Goal: Transaction & Acquisition: Purchase product/service

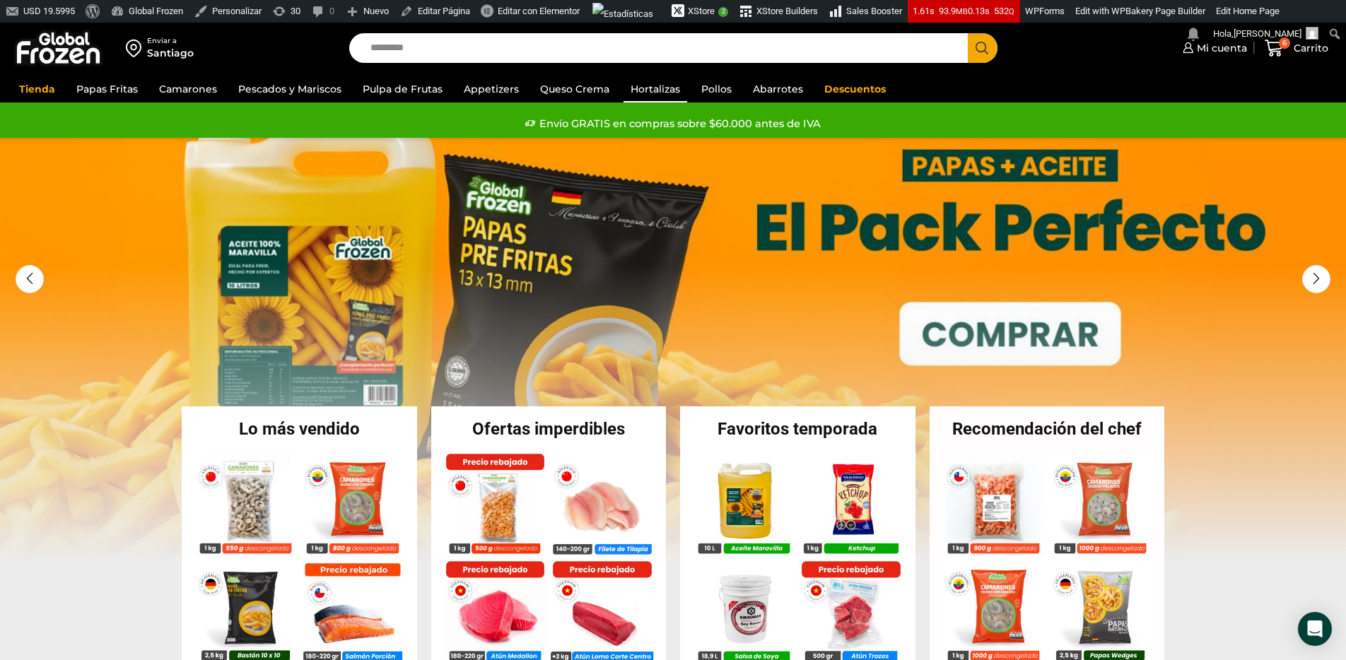
click at [676, 89] on link "Hortalizas" at bounding box center [656, 89] width 64 height 27
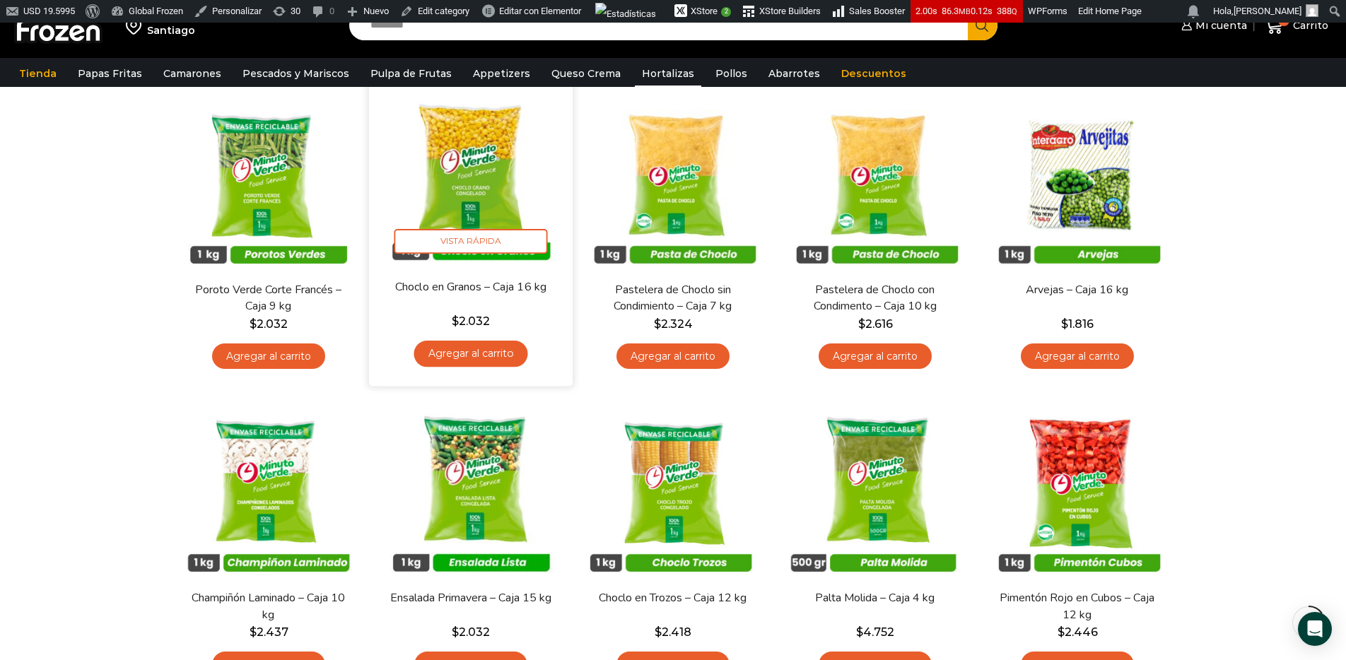
scroll to position [122, 0]
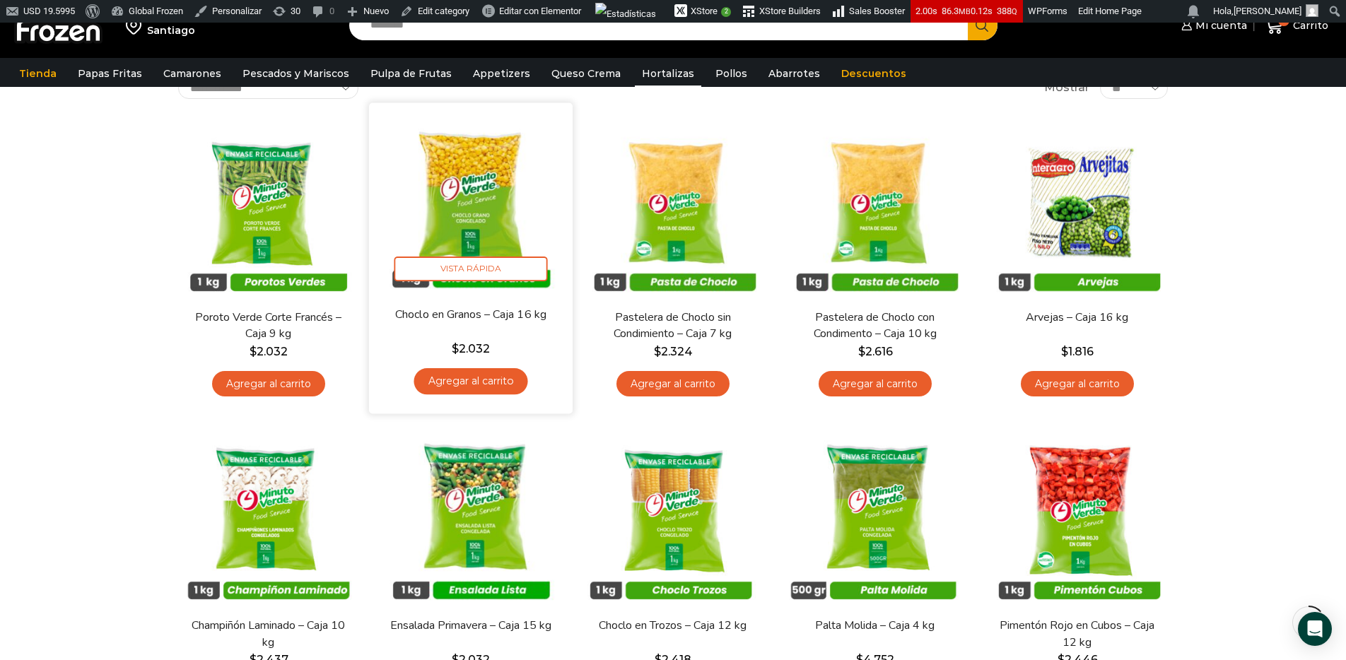
click at [501, 227] on img at bounding box center [471, 204] width 182 height 182
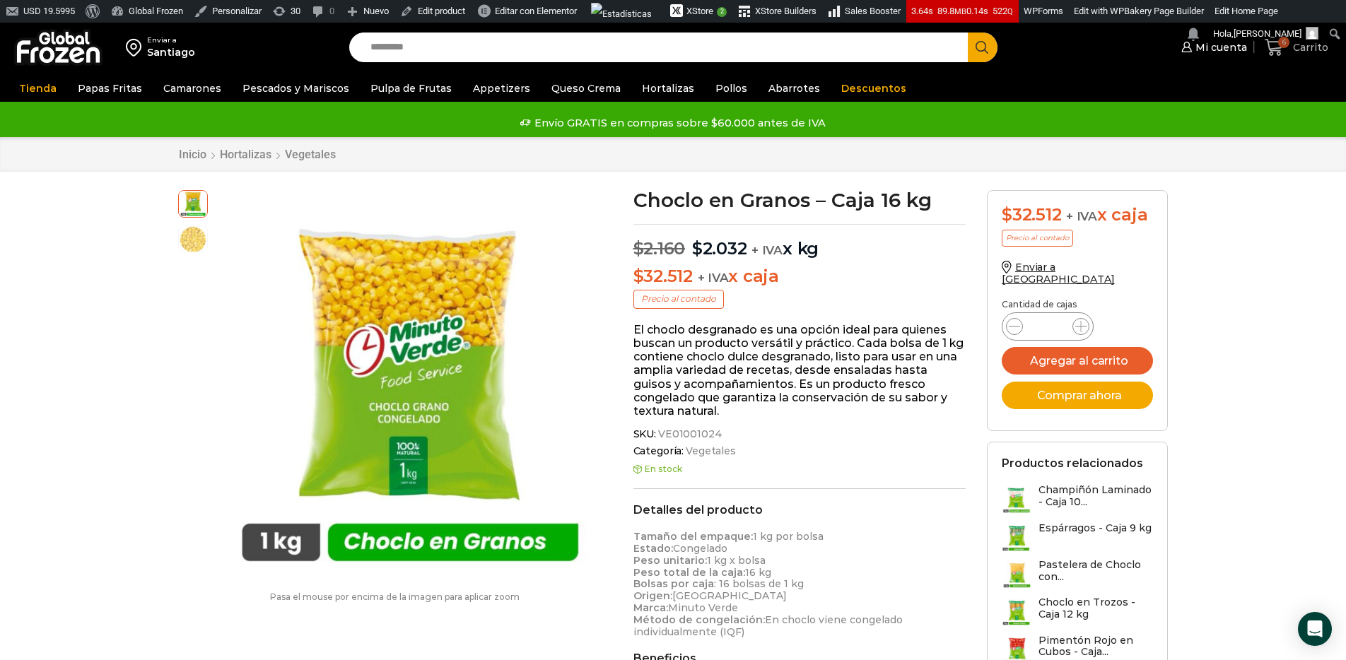
click at [1284, 52] on icon at bounding box center [1274, 47] width 19 height 19
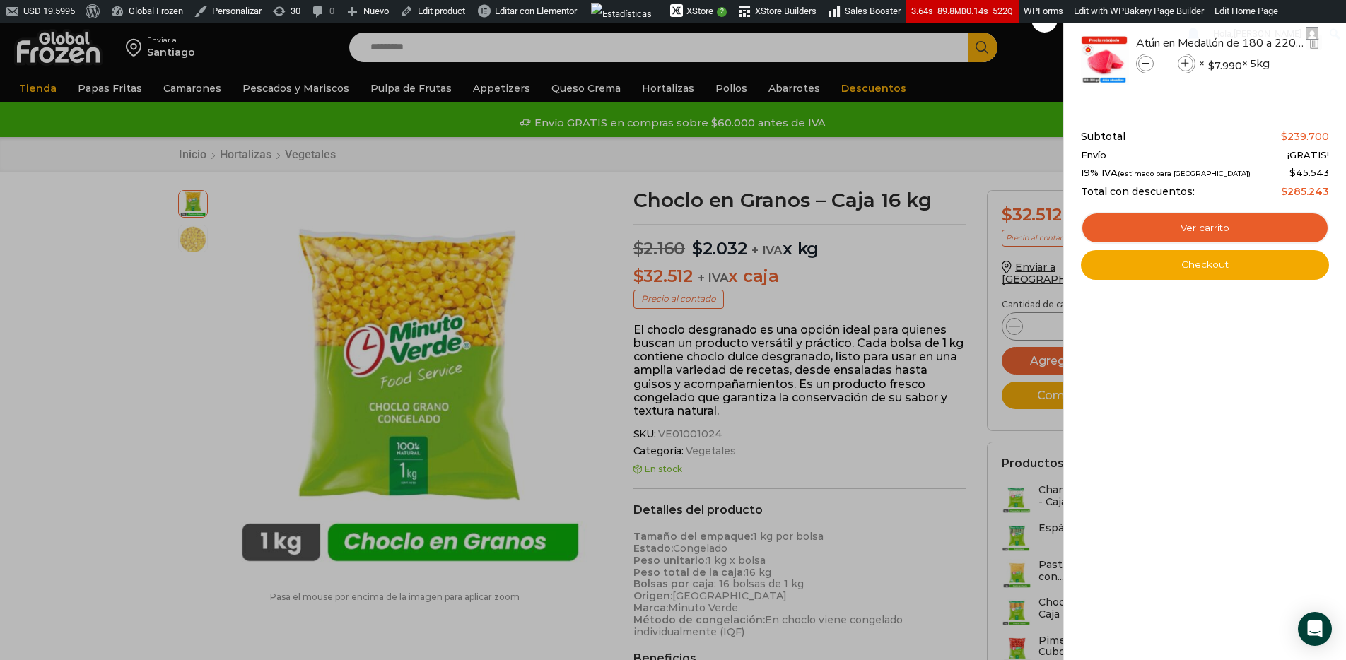
click at [1145, 66] on icon at bounding box center [1147, 64] width 8 height 8
click at [1145, 65] on icon at bounding box center [1147, 64] width 8 height 8
click at [1145, 64] on icon at bounding box center [1147, 64] width 8 height 8
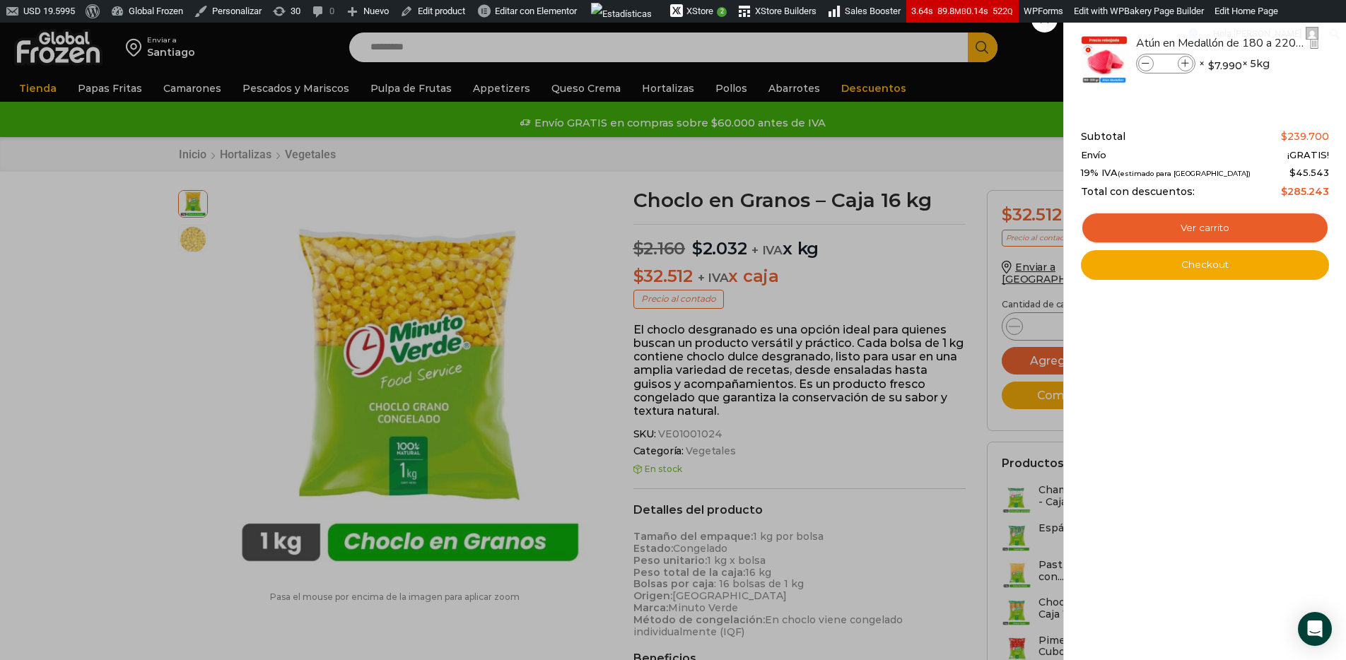
type input "*"
click at [1145, 66] on icon at bounding box center [1147, 64] width 8 height 8
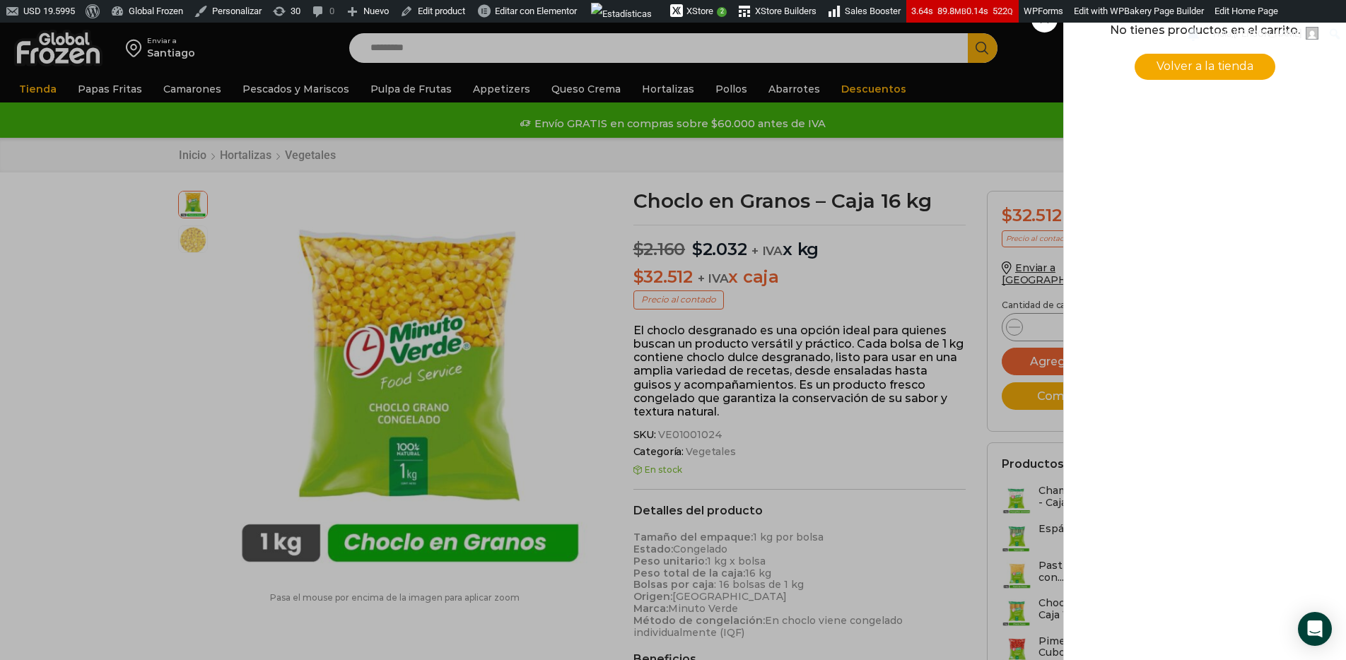
click at [1261, 65] on div "0 Carrito 0 0 Shopping Cart No tienes productos en el carrito. Volver a la tien…" at bounding box center [1296, 48] width 71 height 33
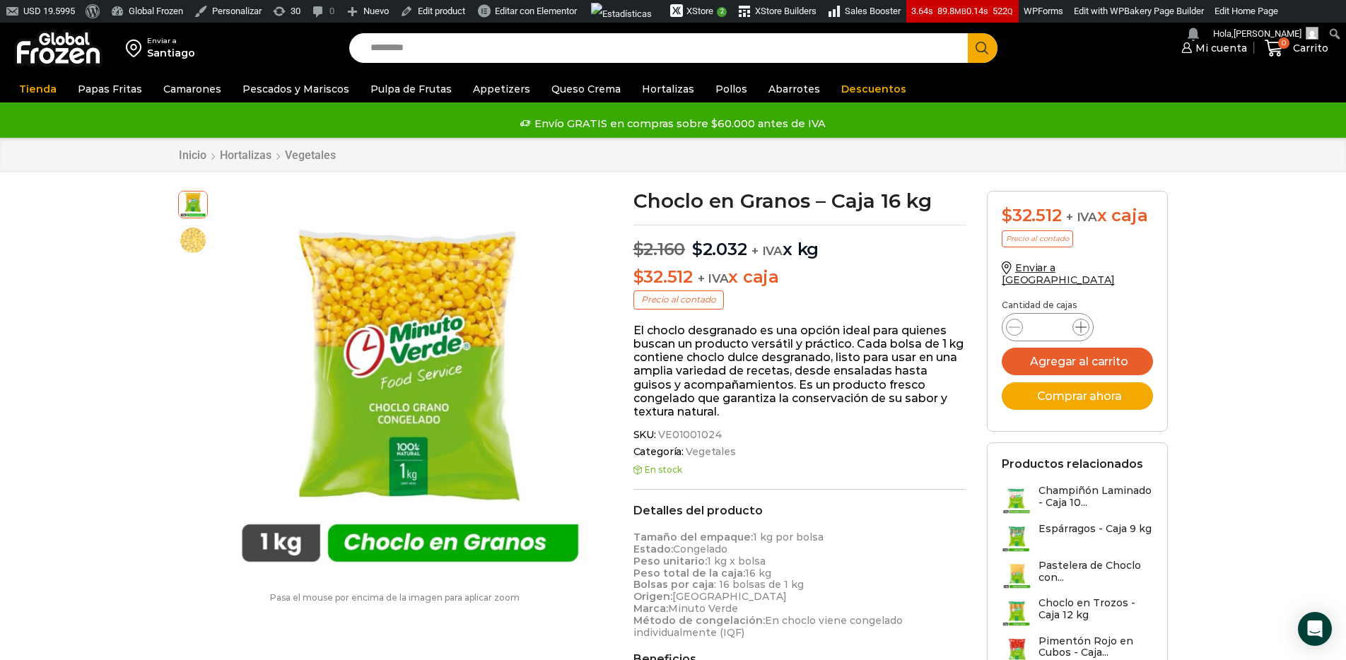
click at [1078, 322] on icon at bounding box center [1080, 327] width 11 height 11
type input "*"
click at [1088, 353] on button "Agregar al carrito" at bounding box center [1077, 362] width 151 height 28
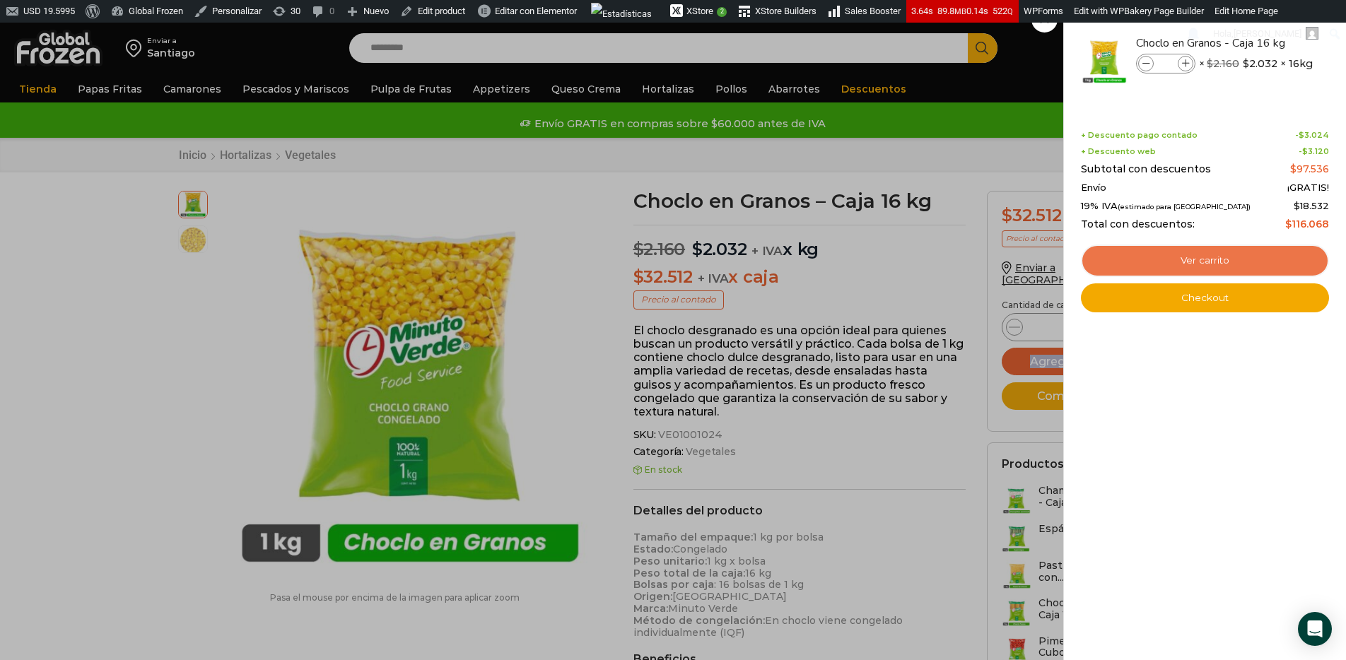
click at [1175, 271] on link "Ver carrito" at bounding box center [1205, 261] width 248 height 33
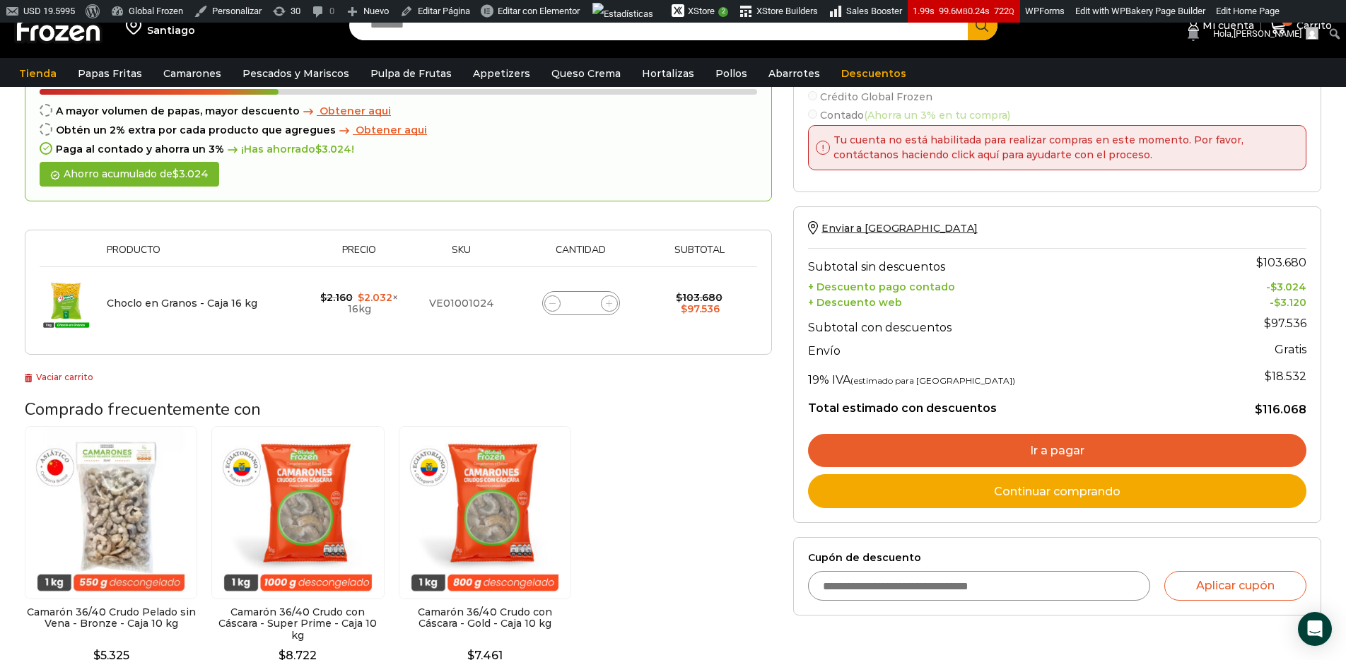
scroll to position [132, 0]
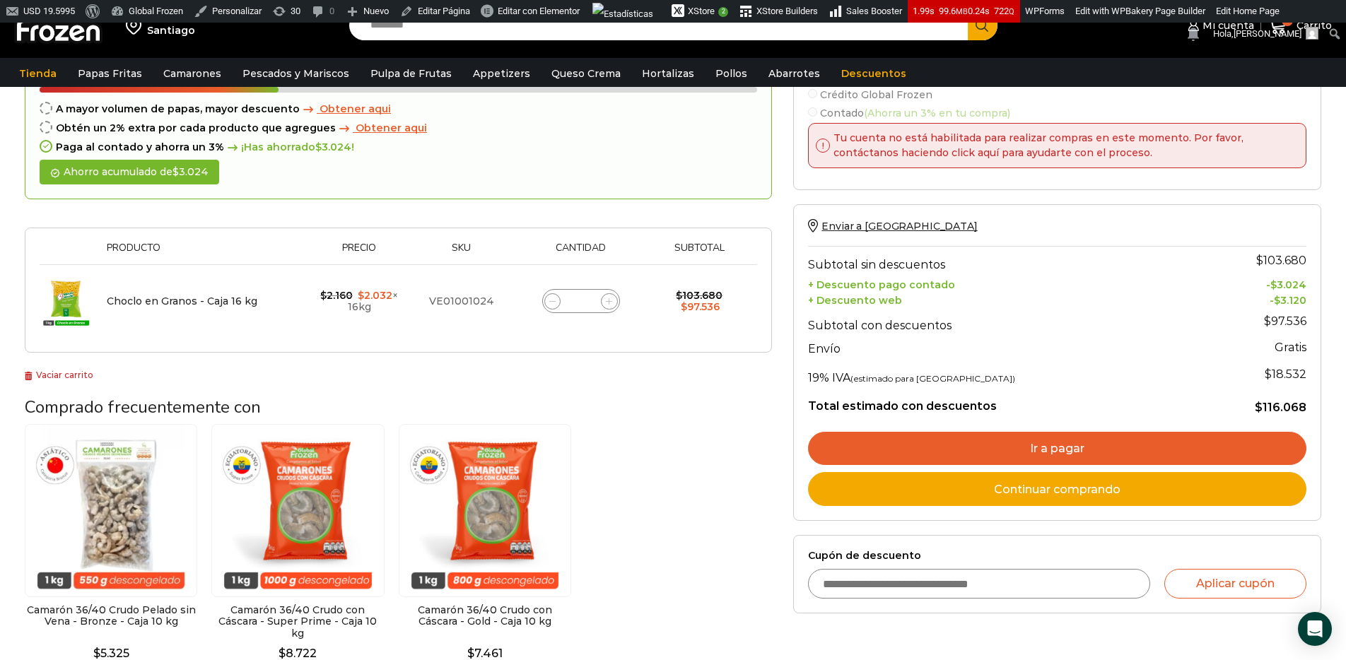
click at [931, 579] on input "Cupón de descuento" at bounding box center [979, 584] width 342 height 30
type input "**********"
click at [1215, 591] on button "Aplicar cupón" at bounding box center [1236, 584] width 142 height 30
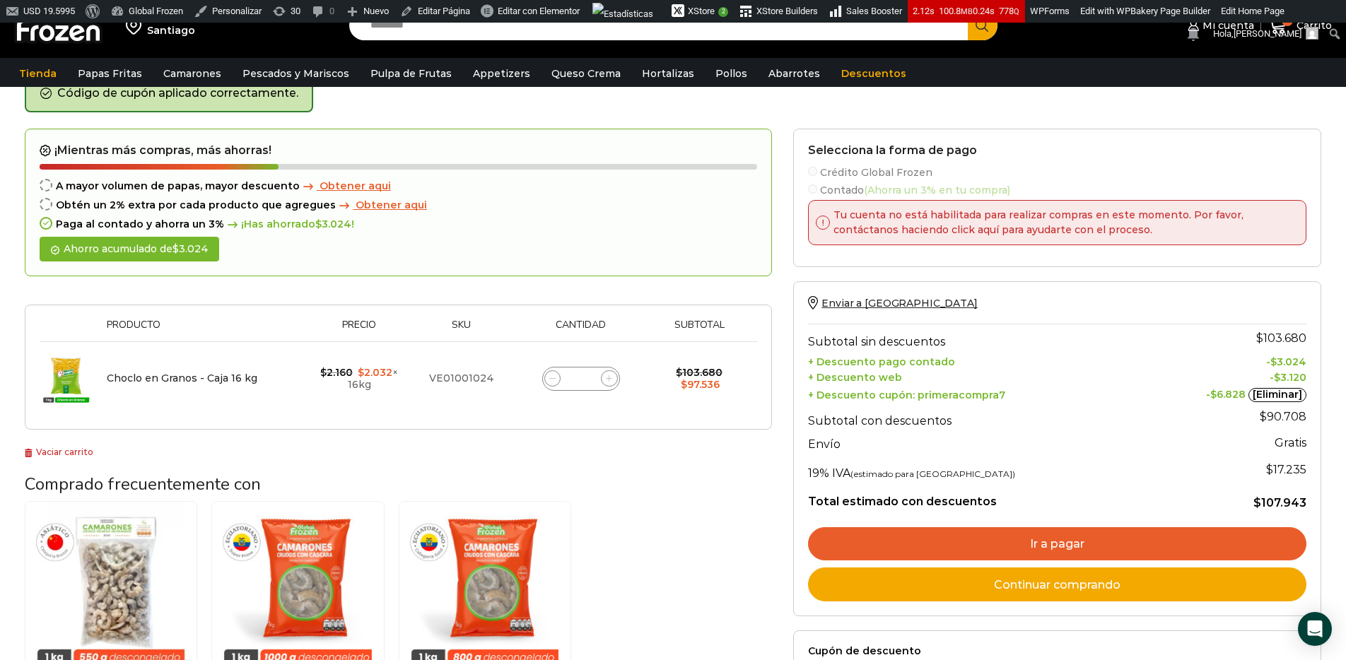
scroll to position [100, 0]
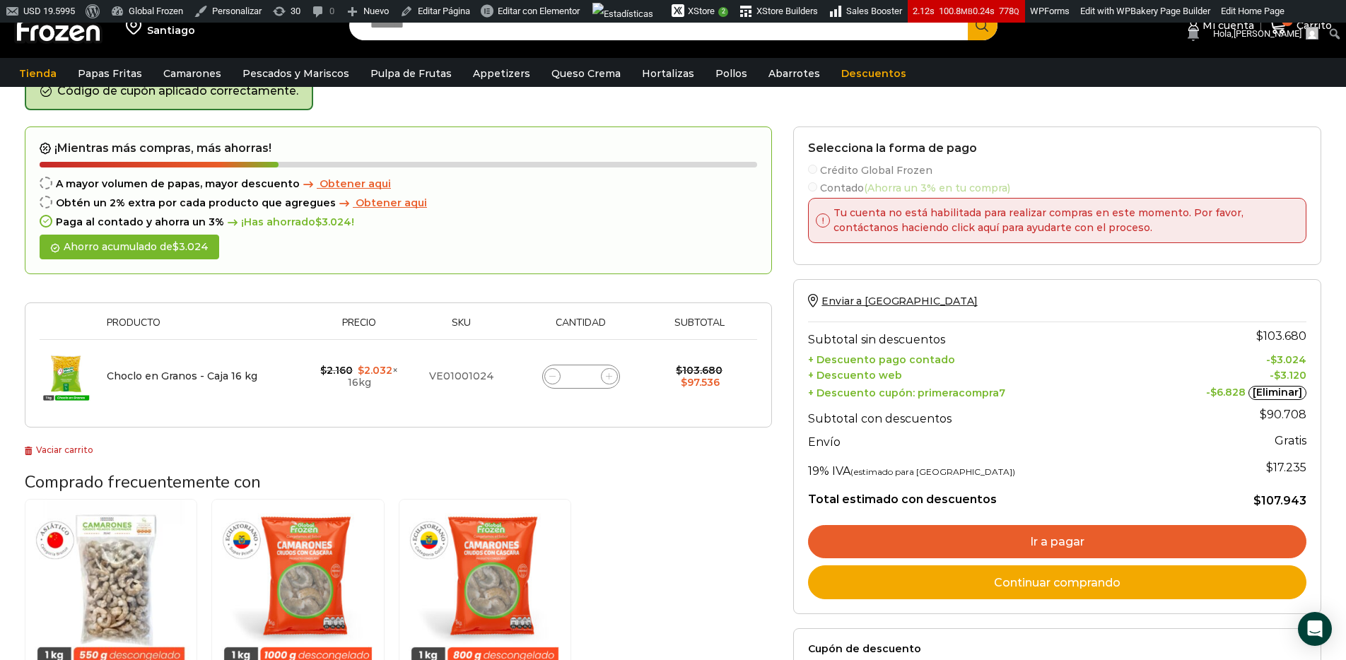
click at [704, 536] on div "Camarón 36/40 Crudo Pelado sin Vena - Bronze - Caja 10 kg $ 5.325 Agregar al ca…" at bounding box center [398, 625] width 747 height 253
click at [1334, 482] on div "Enviar a [GEOGRAPHIC_DATA] Search input Search Mi cuenta Pedidos" at bounding box center [673, 377] width 1346 height 908
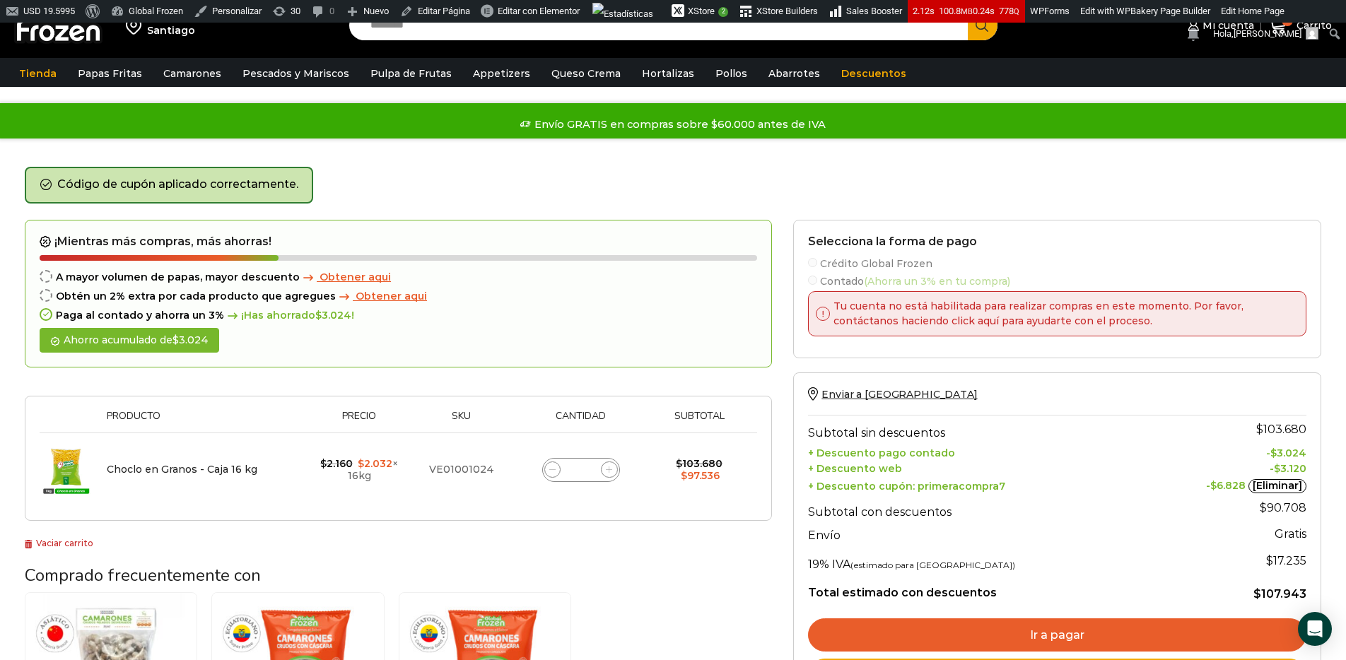
scroll to position [0, 0]
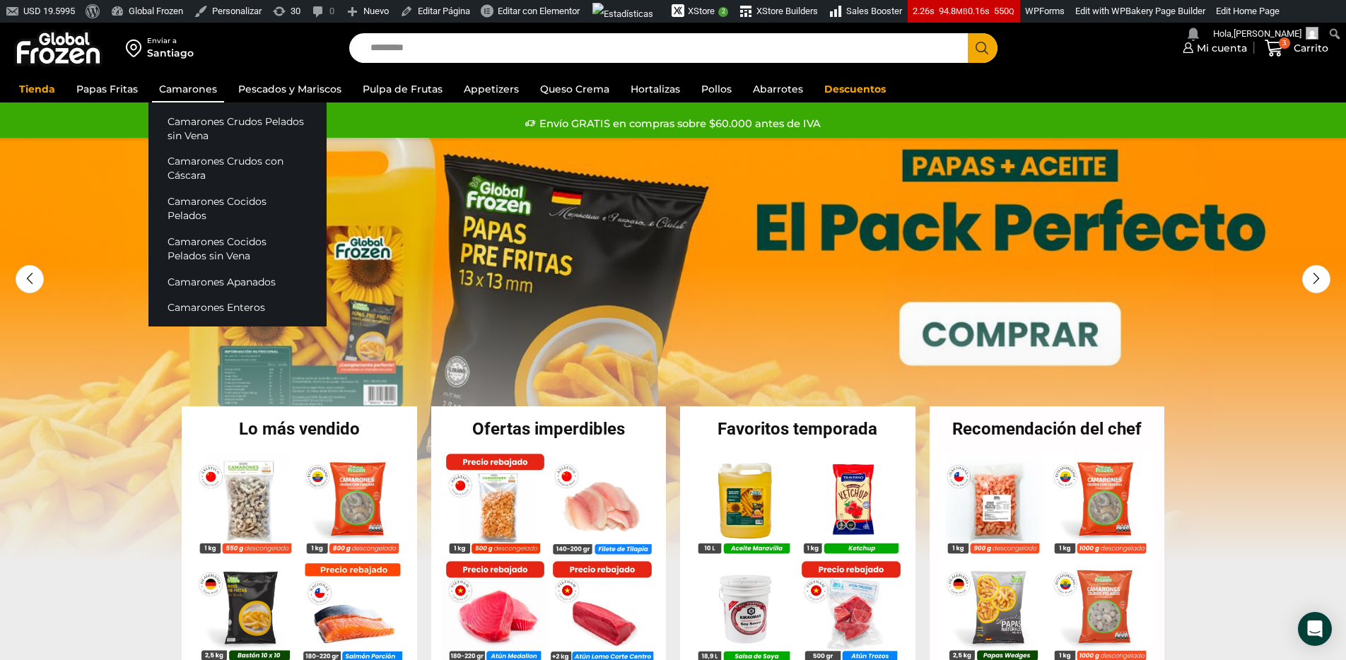
click at [190, 98] on link "Camarones" at bounding box center [188, 89] width 72 height 27
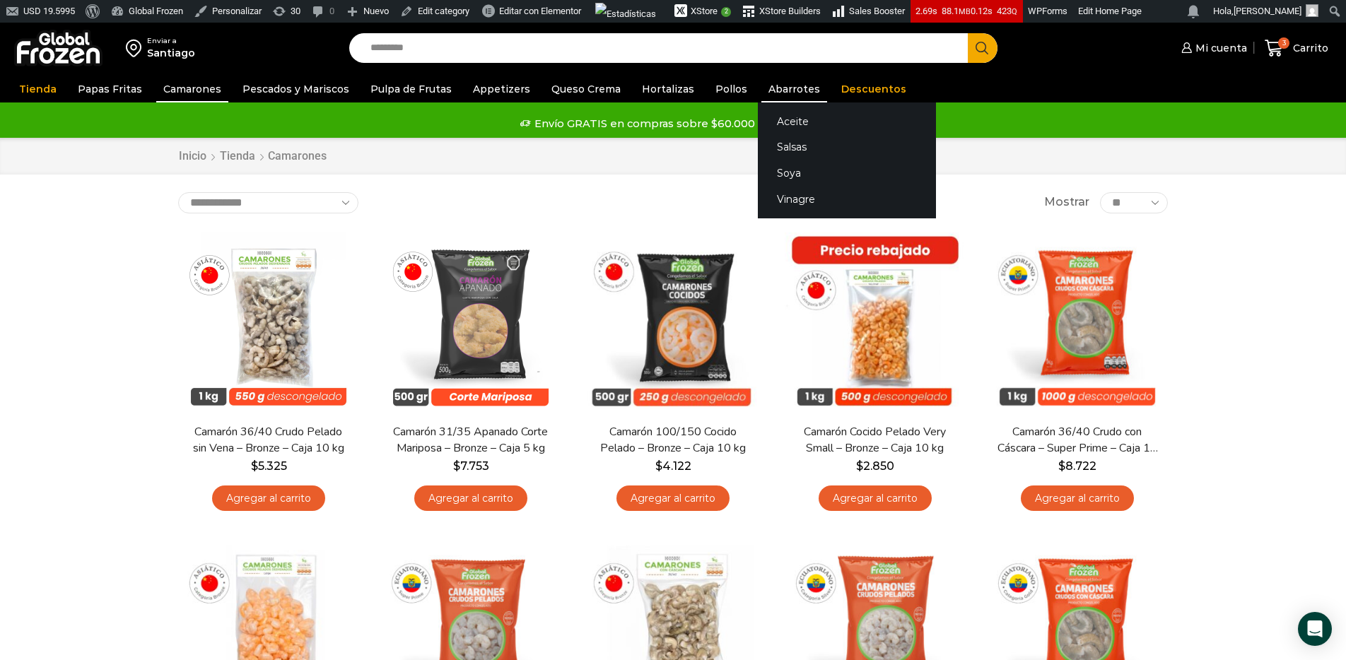
click at [764, 88] on link "Abarrotes" at bounding box center [795, 89] width 66 height 27
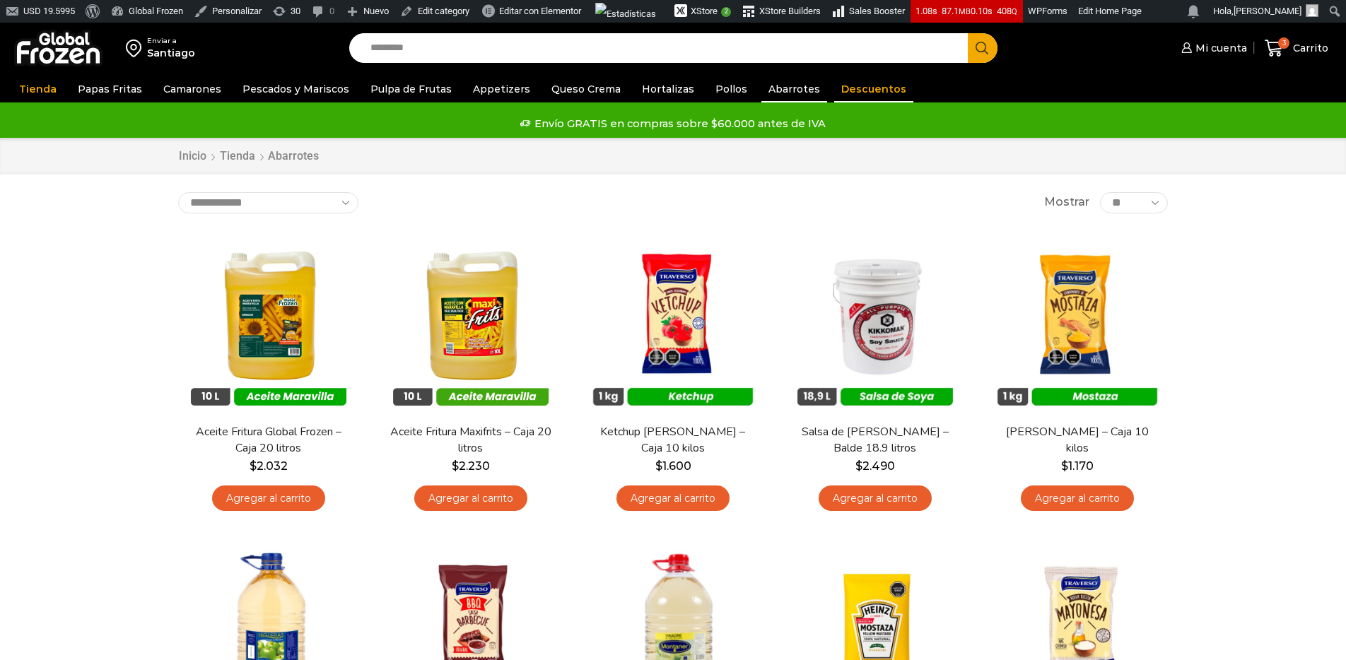
click at [851, 91] on link "Descuentos" at bounding box center [873, 89] width 79 height 27
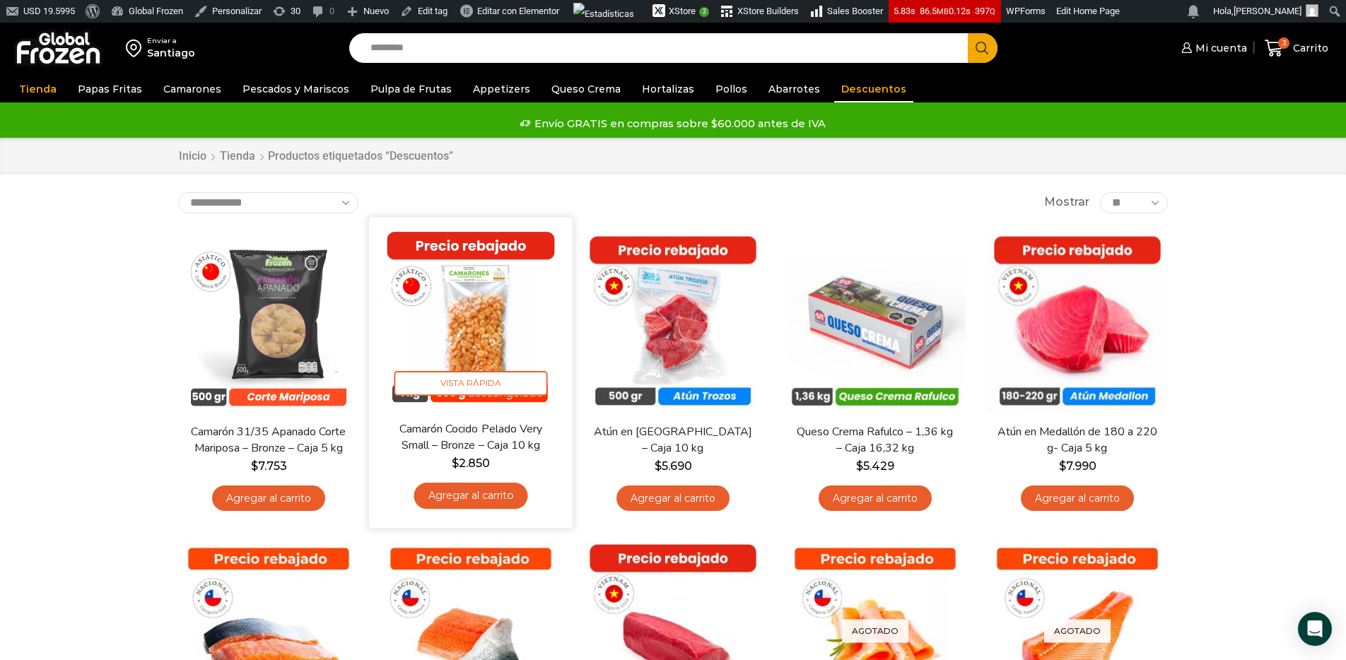
click at [423, 340] on img at bounding box center [471, 319] width 182 height 182
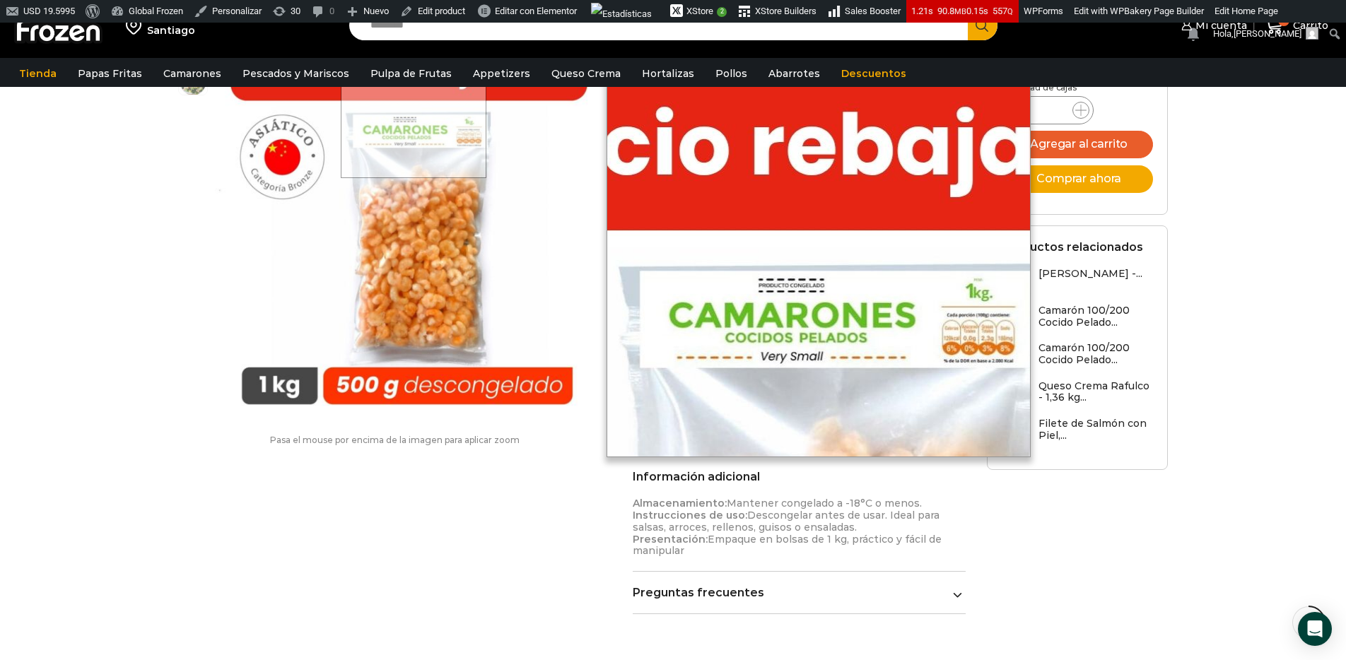
scroll to position [610, 0]
